Goal: Obtain resource: Obtain resource

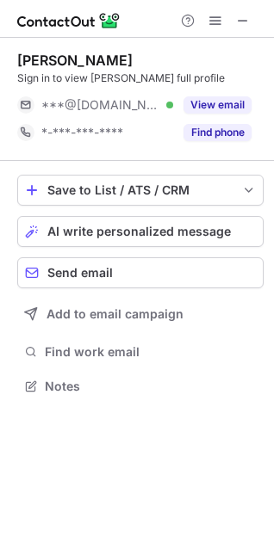
scroll to position [8, 8]
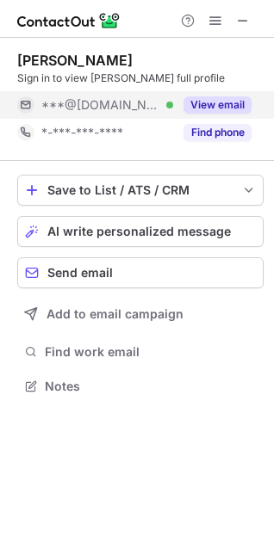
click at [209, 98] on button "View email" at bounding box center [217, 104] width 68 height 17
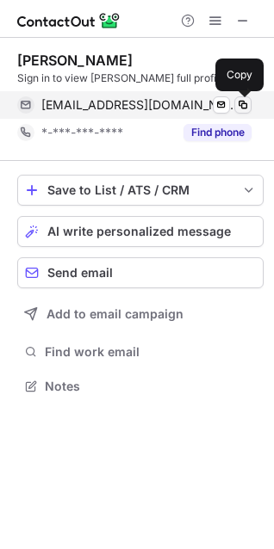
click at [237, 105] on span at bounding box center [243, 105] width 14 height 14
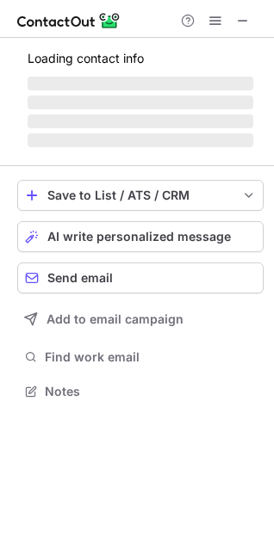
scroll to position [8, 8]
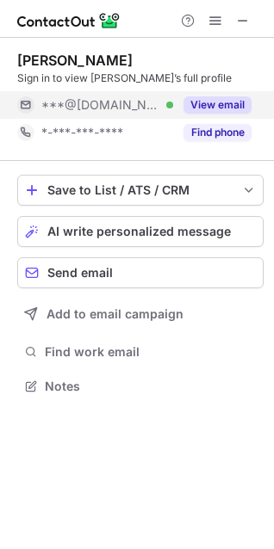
click at [223, 102] on button "View email" at bounding box center [217, 104] width 68 height 17
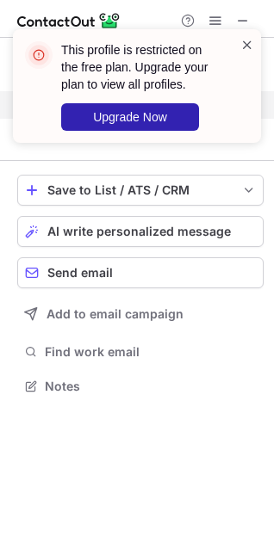
click at [247, 46] on span at bounding box center [247, 44] width 14 height 17
